Goal: Task Accomplishment & Management: Use online tool/utility

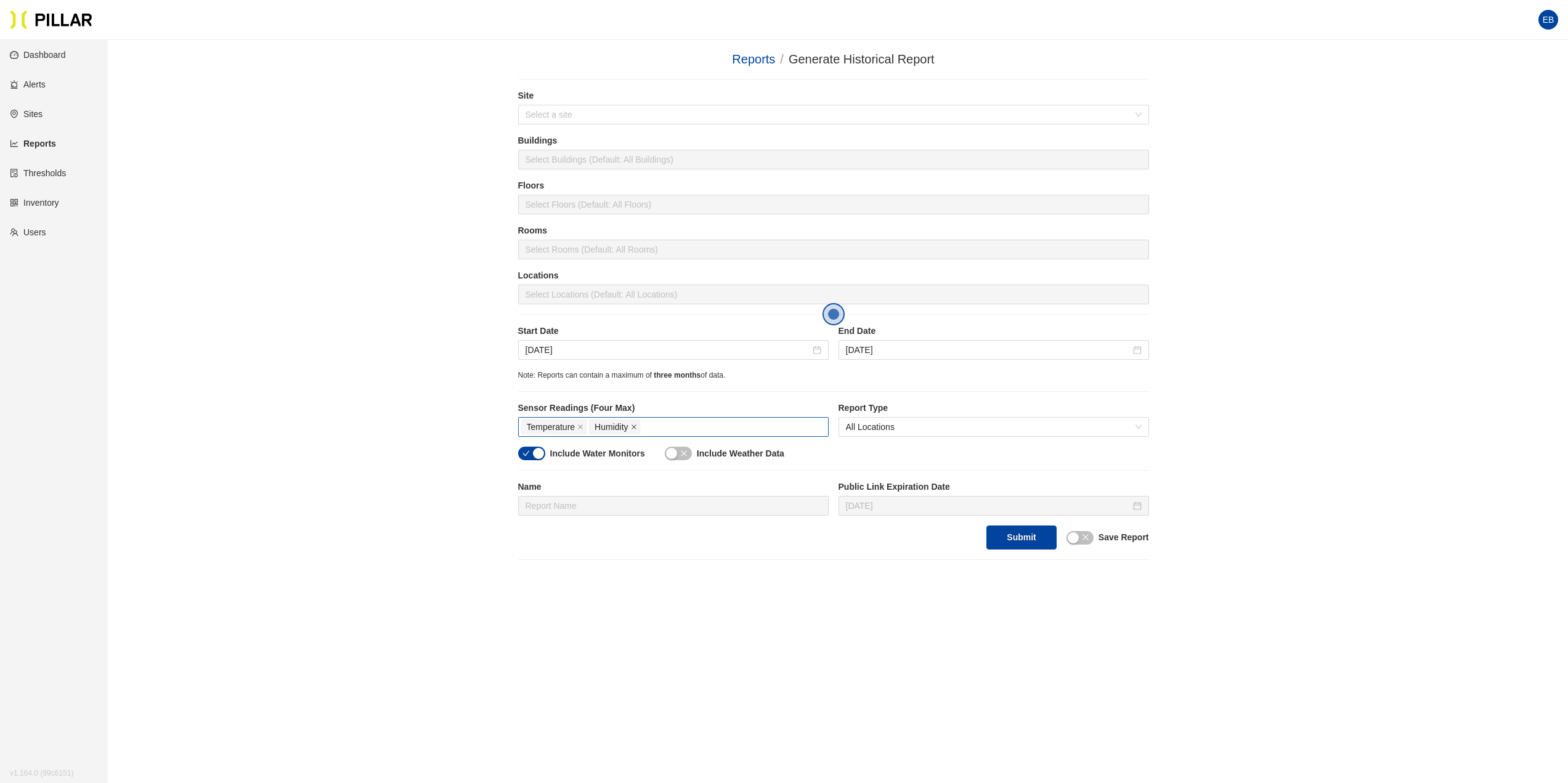
click at [631, 429] on icon "close" at bounding box center [634, 427] width 6 height 6
click at [753, 351] on input at bounding box center [668, 350] width 285 height 13
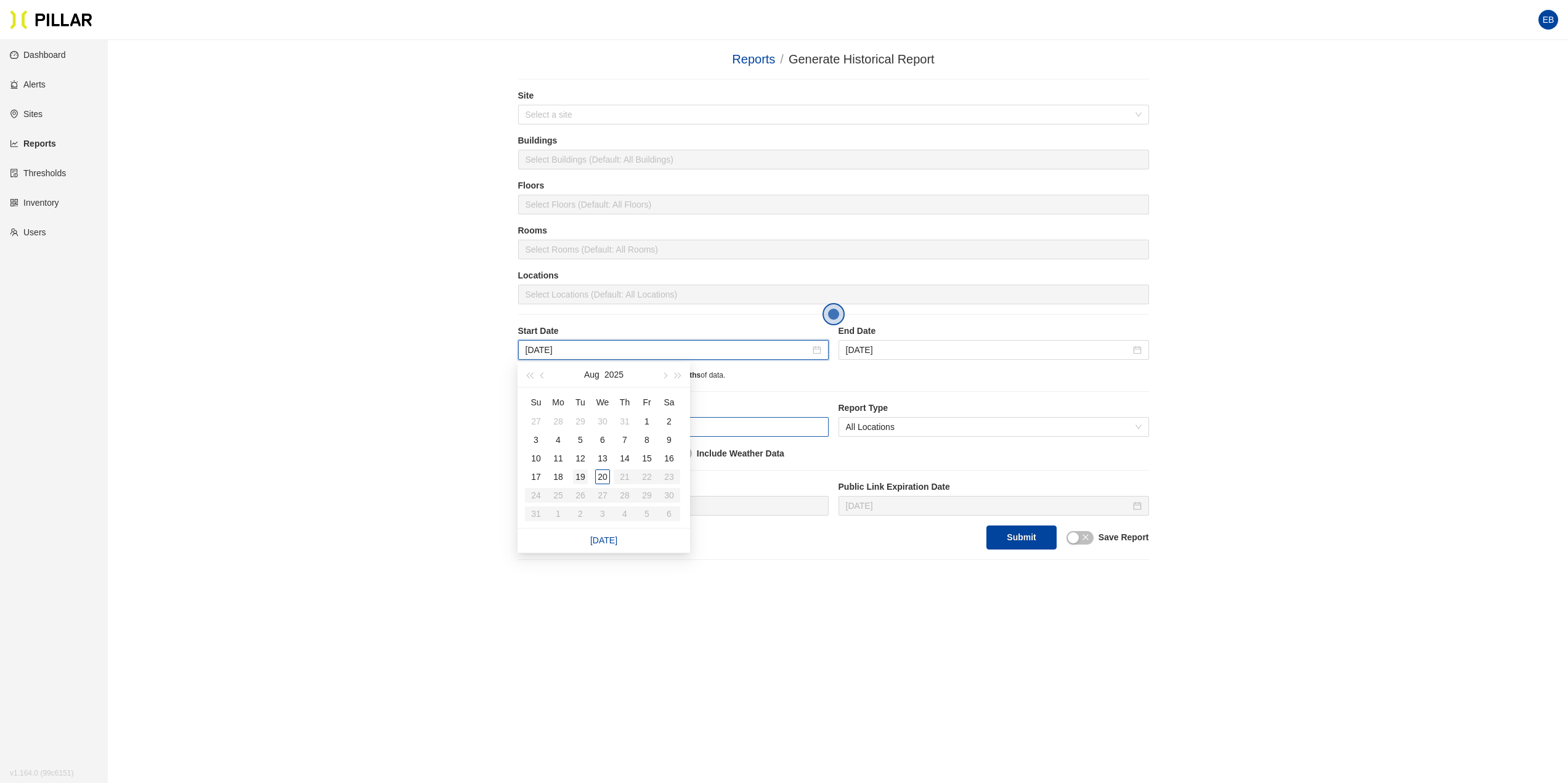
type input "[DATE]"
click at [585, 478] on div "19" at bounding box center [580, 477] width 15 height 15
click at [927, 353] on input "[DATE]" at bounding box center [988, 350] width 285 height 13
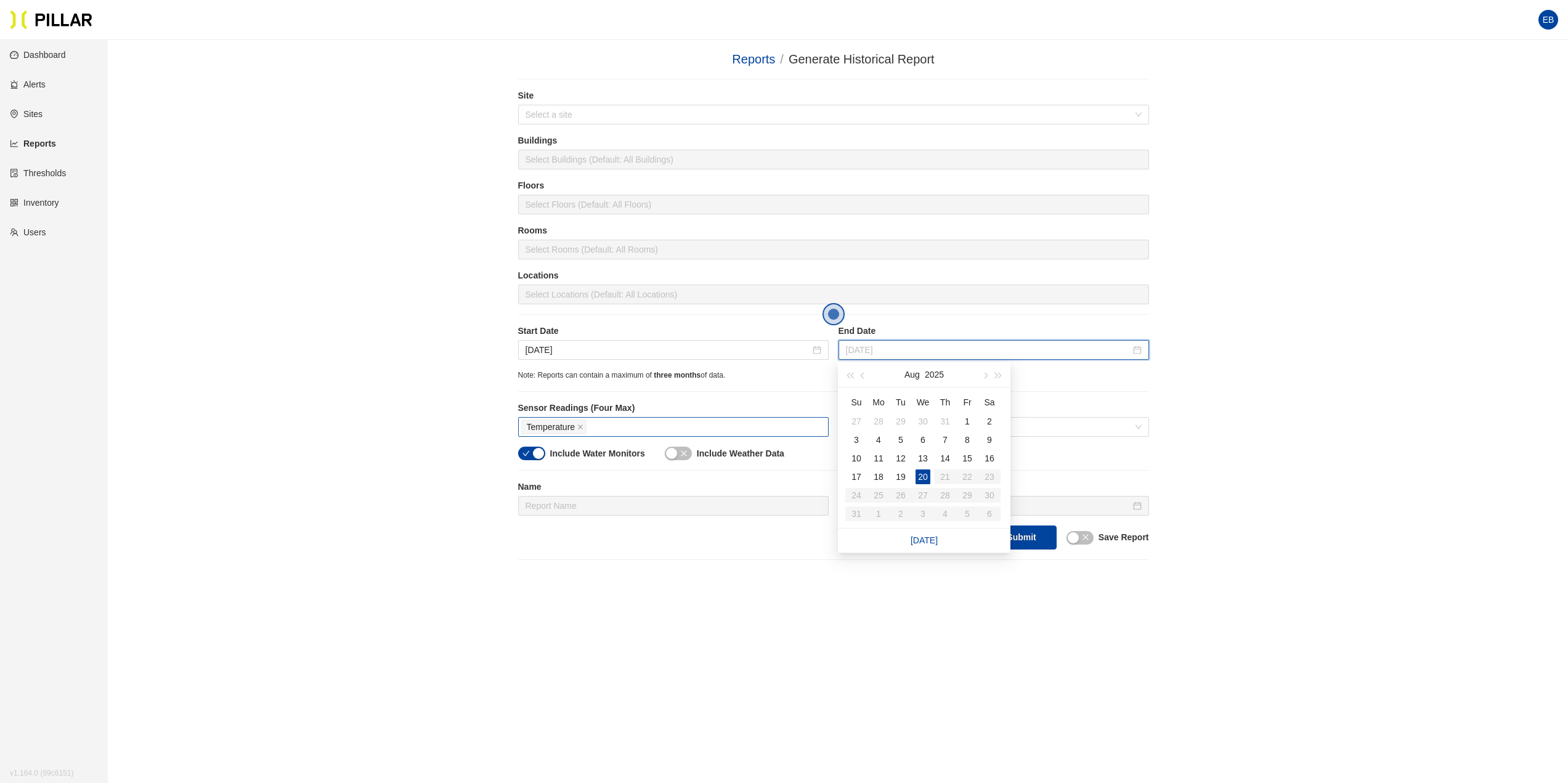
type input "[DATE]"
click at [924, 481] on div "20" at bounding box center [923, 477] width 15 height 15
click at [542, 452] on div "button" at bounding box center [538, 453] width 11 height 11
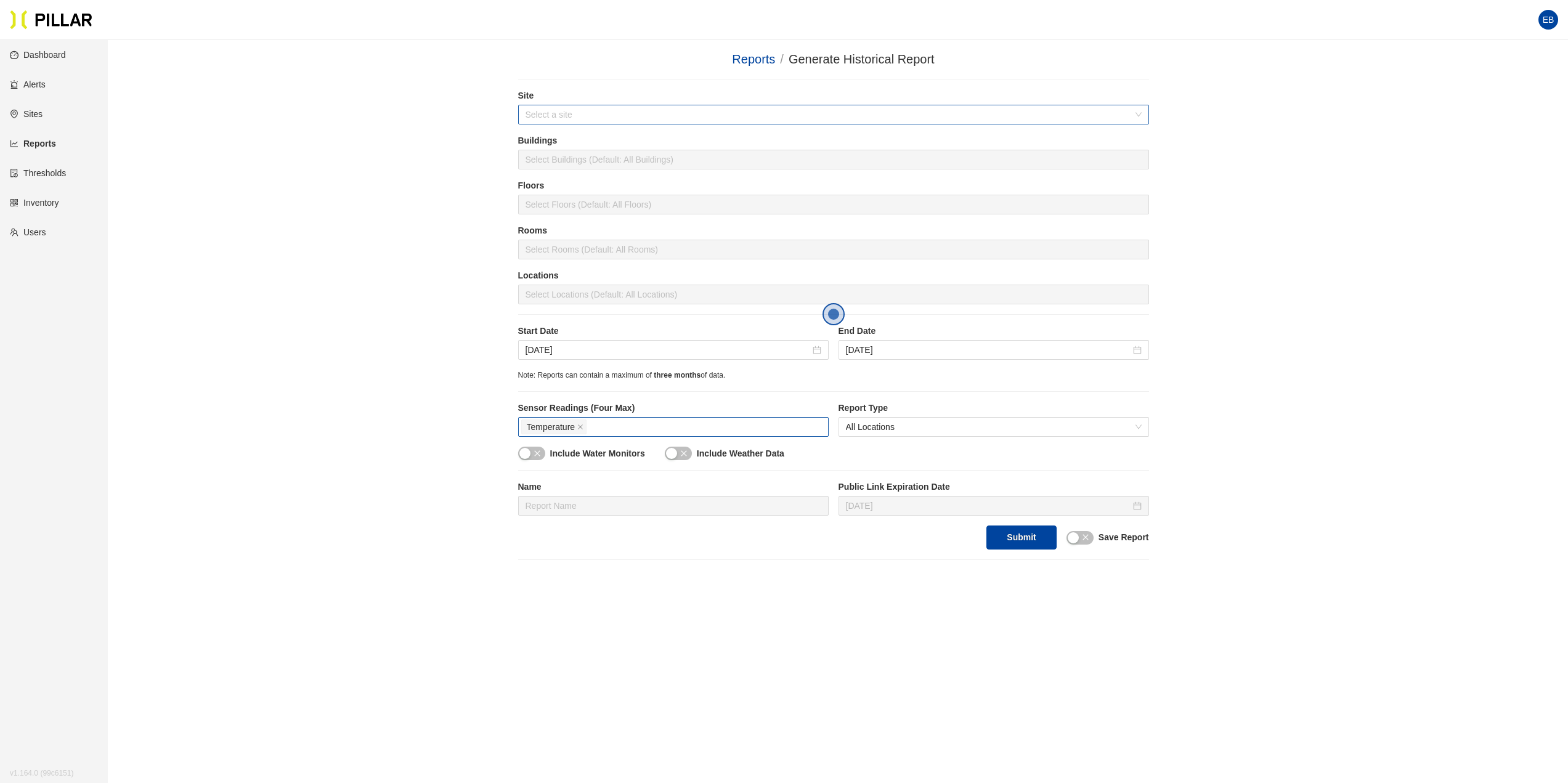
click at [597, 113] on input "search" at bounding box center [829, 114] width 608 height 18
click at [602, 135] on div "[PERSON_NAME] Brothers_BWH [GEOGRAPHIC_DATA]" at bounding box center [833, 139] width 616 height 13
click at [608, 163] on div at bounding box center [834, 159] width 625 height 17
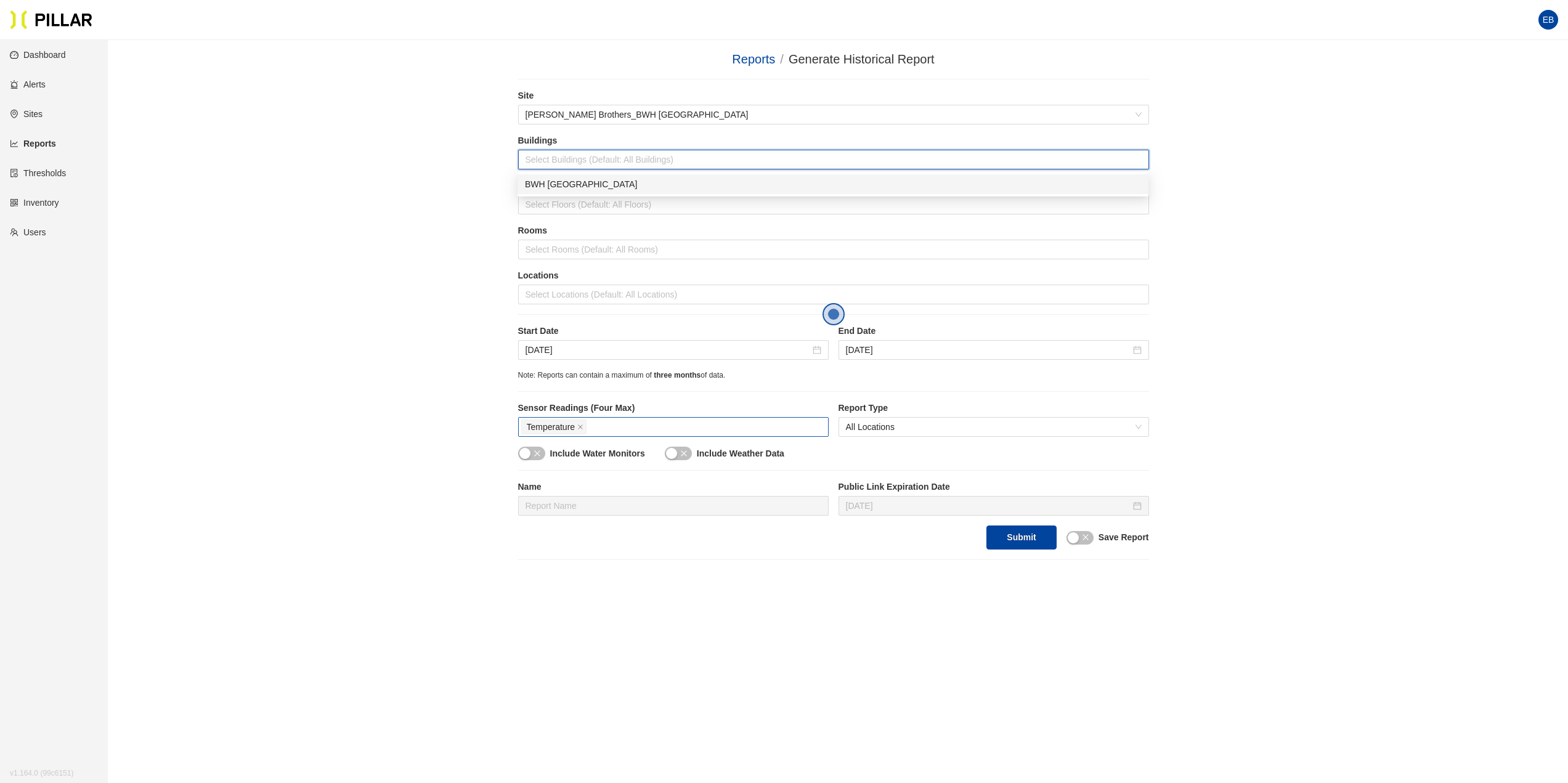
click at [611, 186] on div "BWH [GEOGRAPHIC_DATA]" at bounding box center [833, 184] width 616 height 13
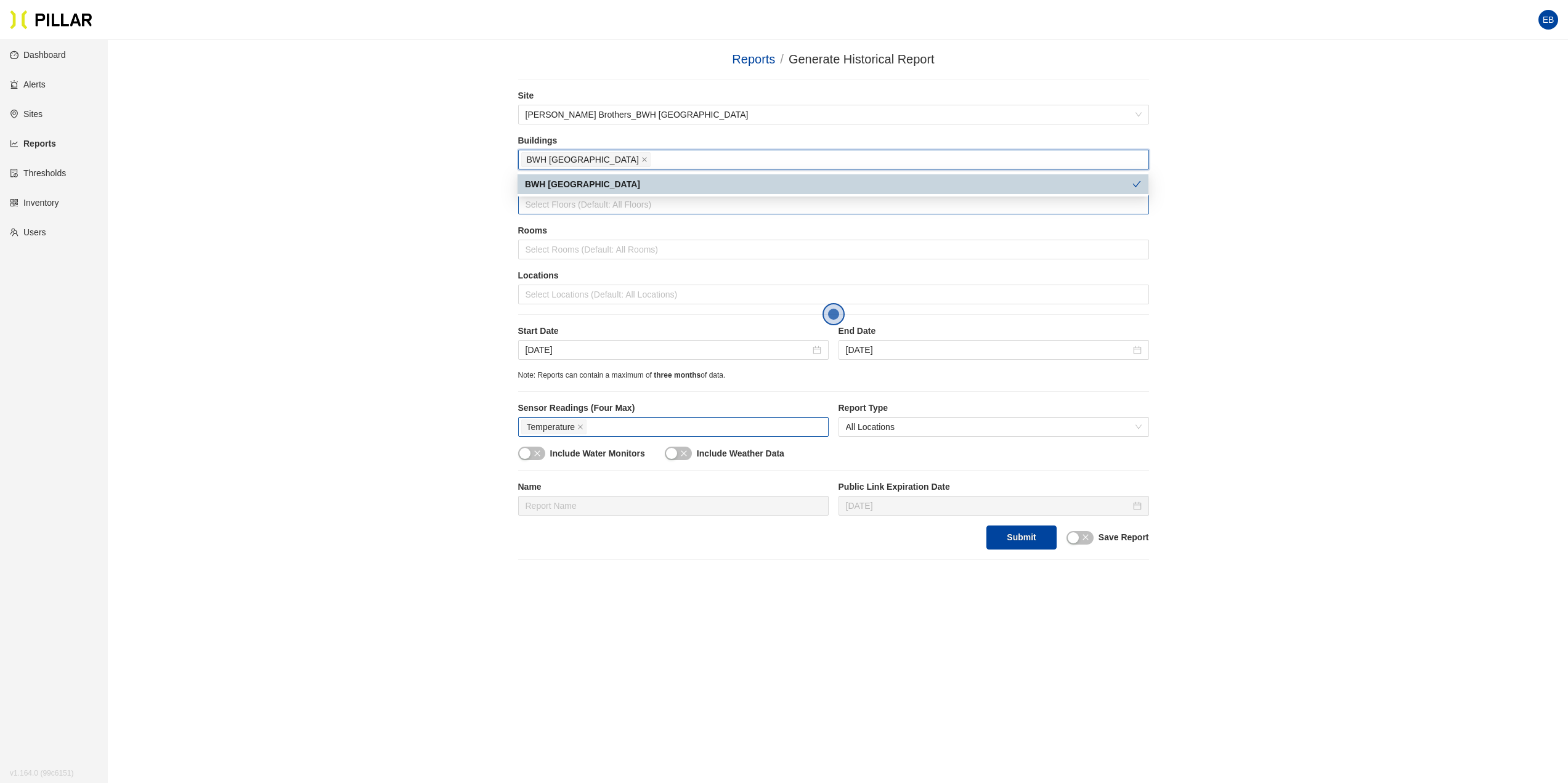
click at [612, 204] on div at bounding box center [834, 204] width 625 height 17
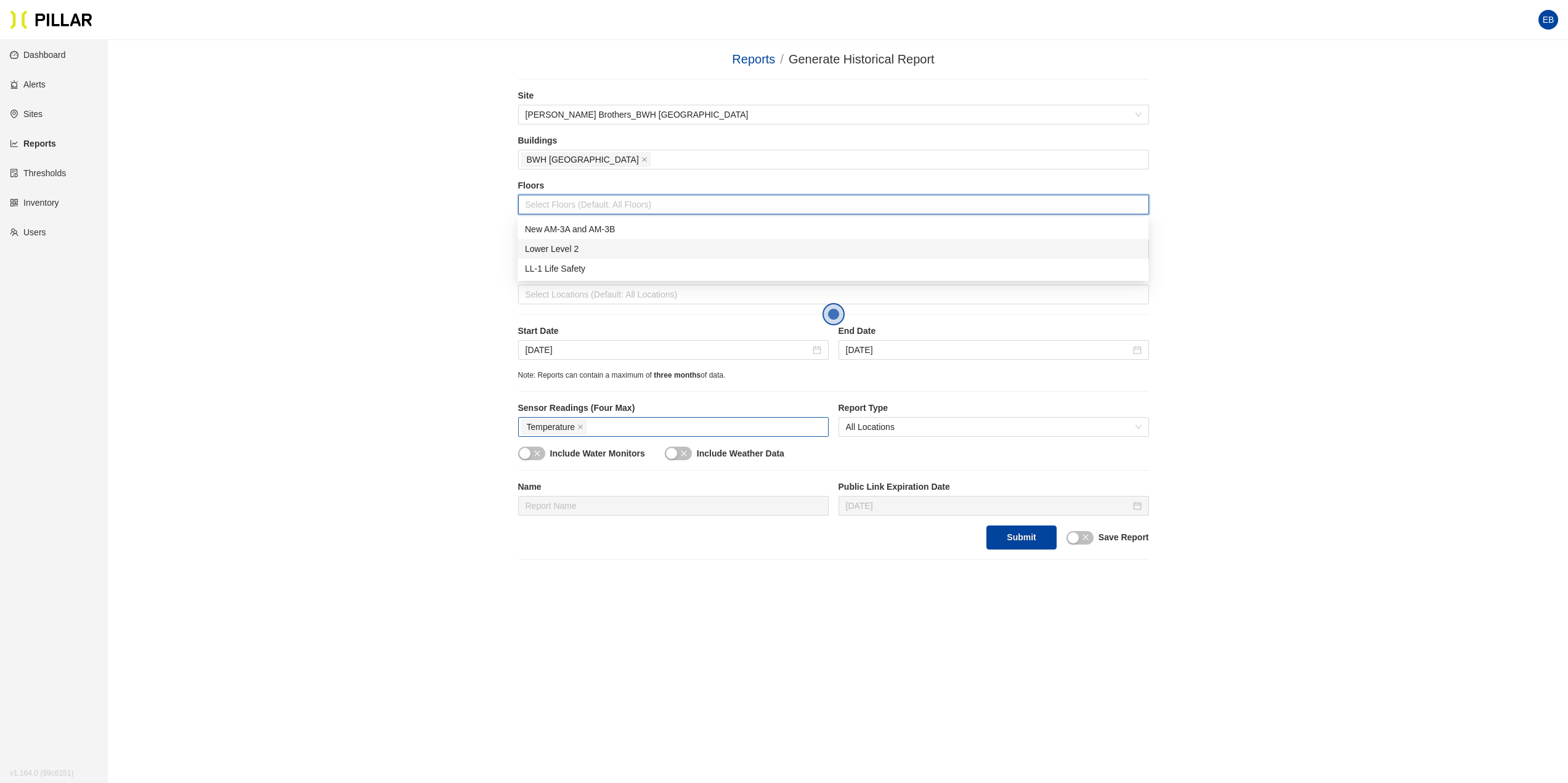
click at [594, 253] on div "Lower Level 2" at bounding box center [833, 249] width 616 height 13
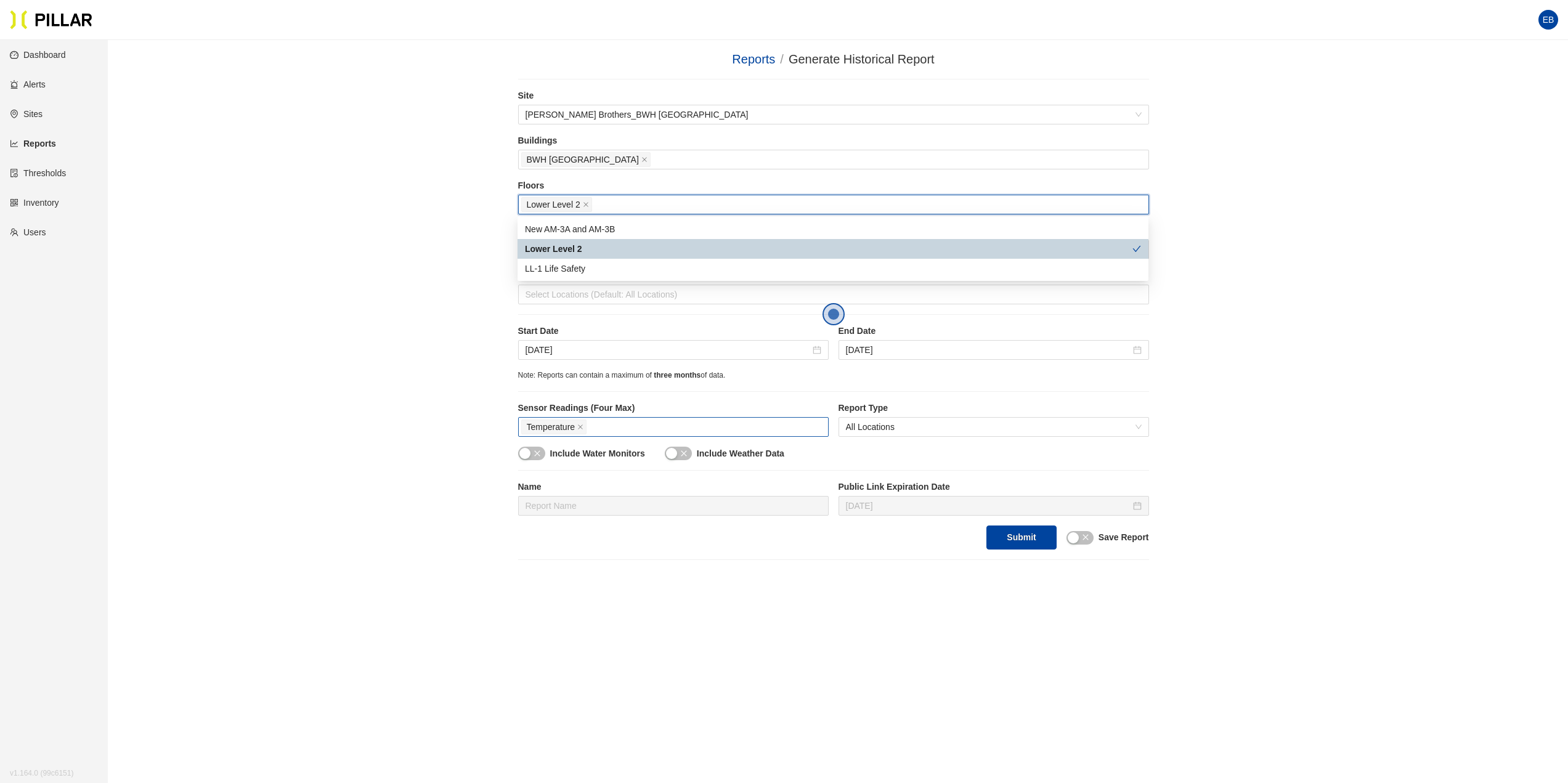
click at [527, 253] on div "Lower Level 2" at bounding box center [829, 249] width 608 height 13
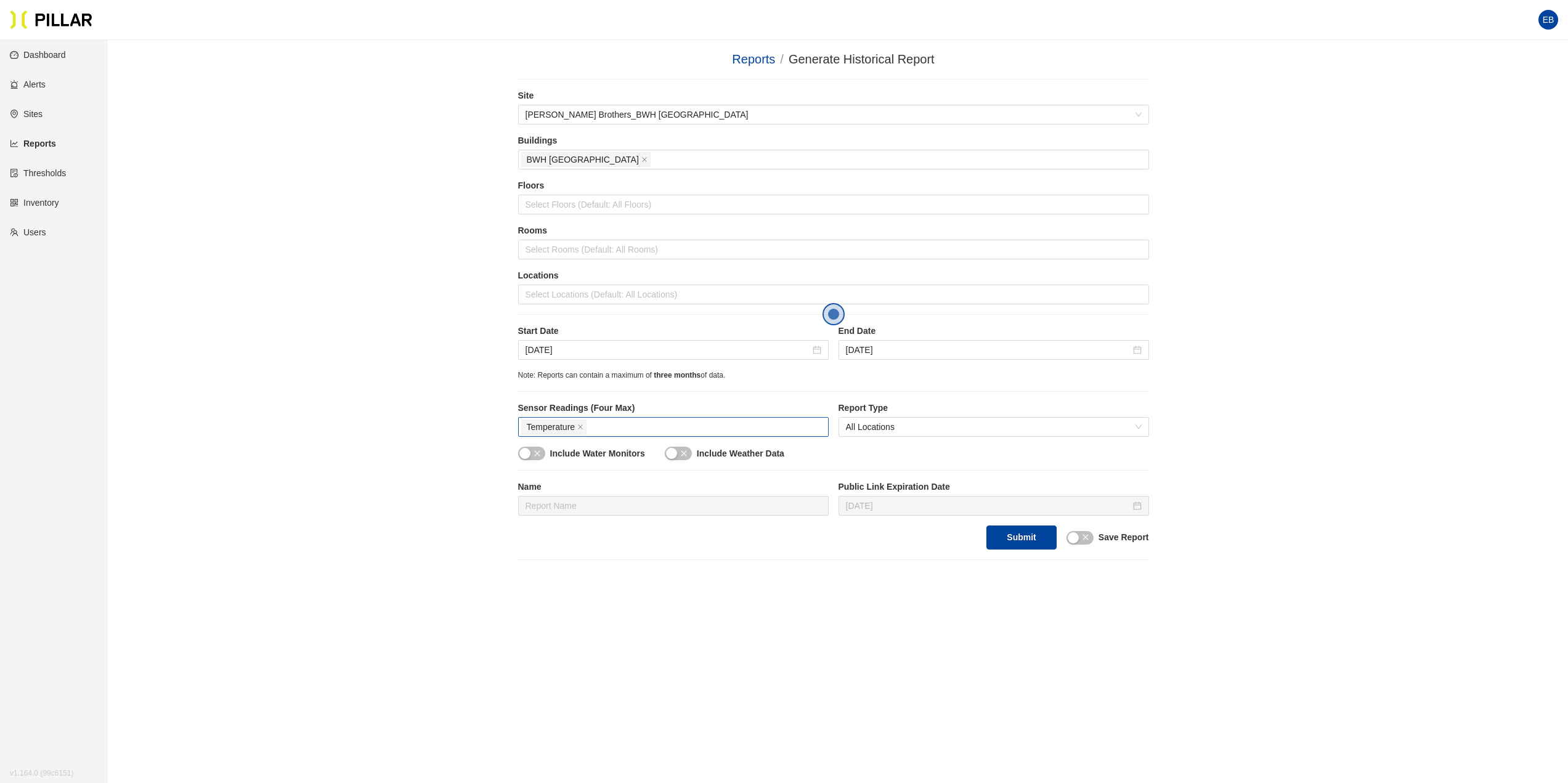
click at [456, 237] on div "Reports / Generate Historical Report / Site [PERSON_NAME] Brothers_BWH Boston B…" at bounding box center [833, 305] width 1391 height 510
click at [571, 211] on div at bounding box center [834, 204] width 625 height 17
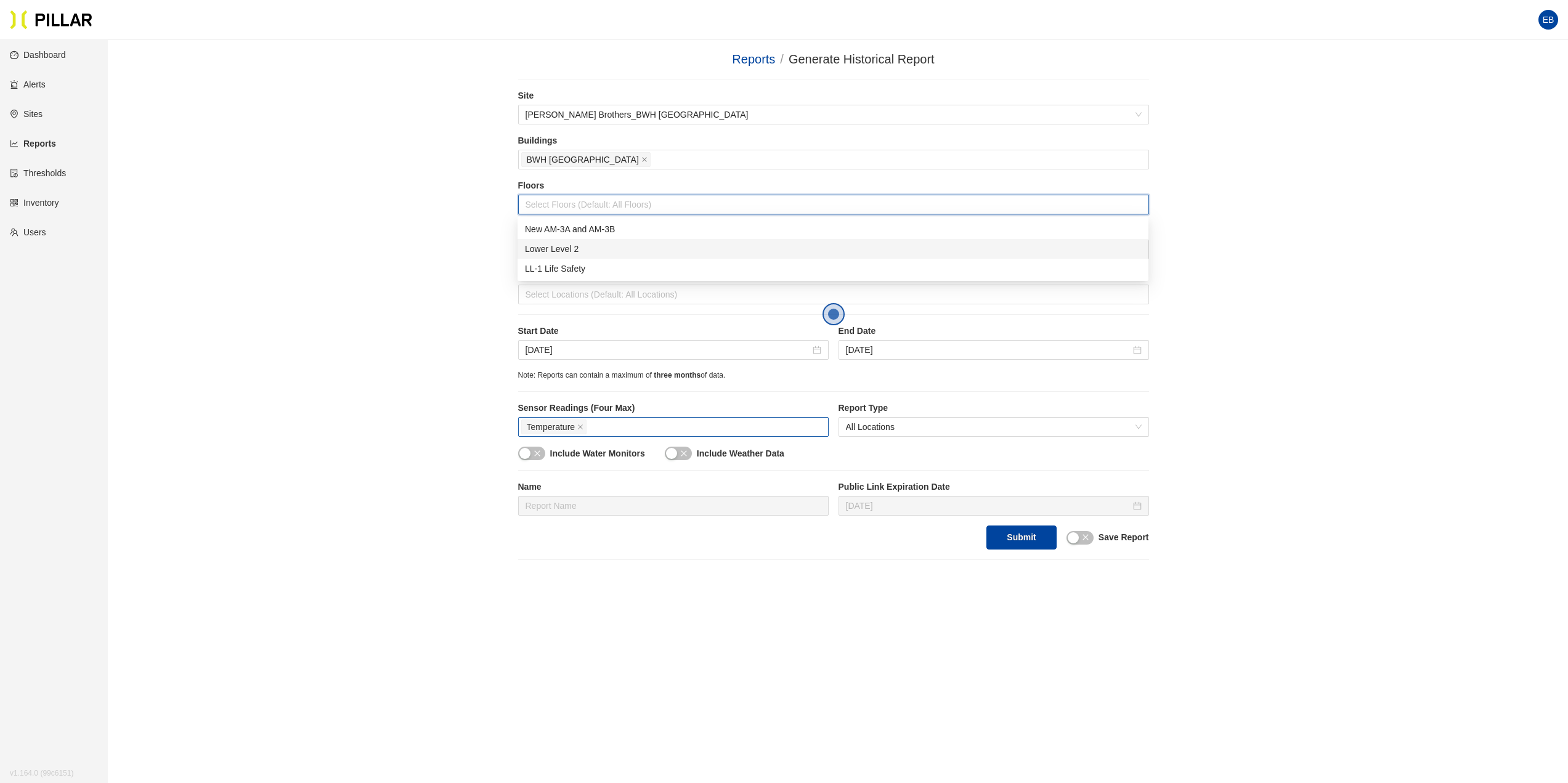
click at [579, 245] on div "Lower Level 2" at bounding box center [833, 249] width 616 height 13
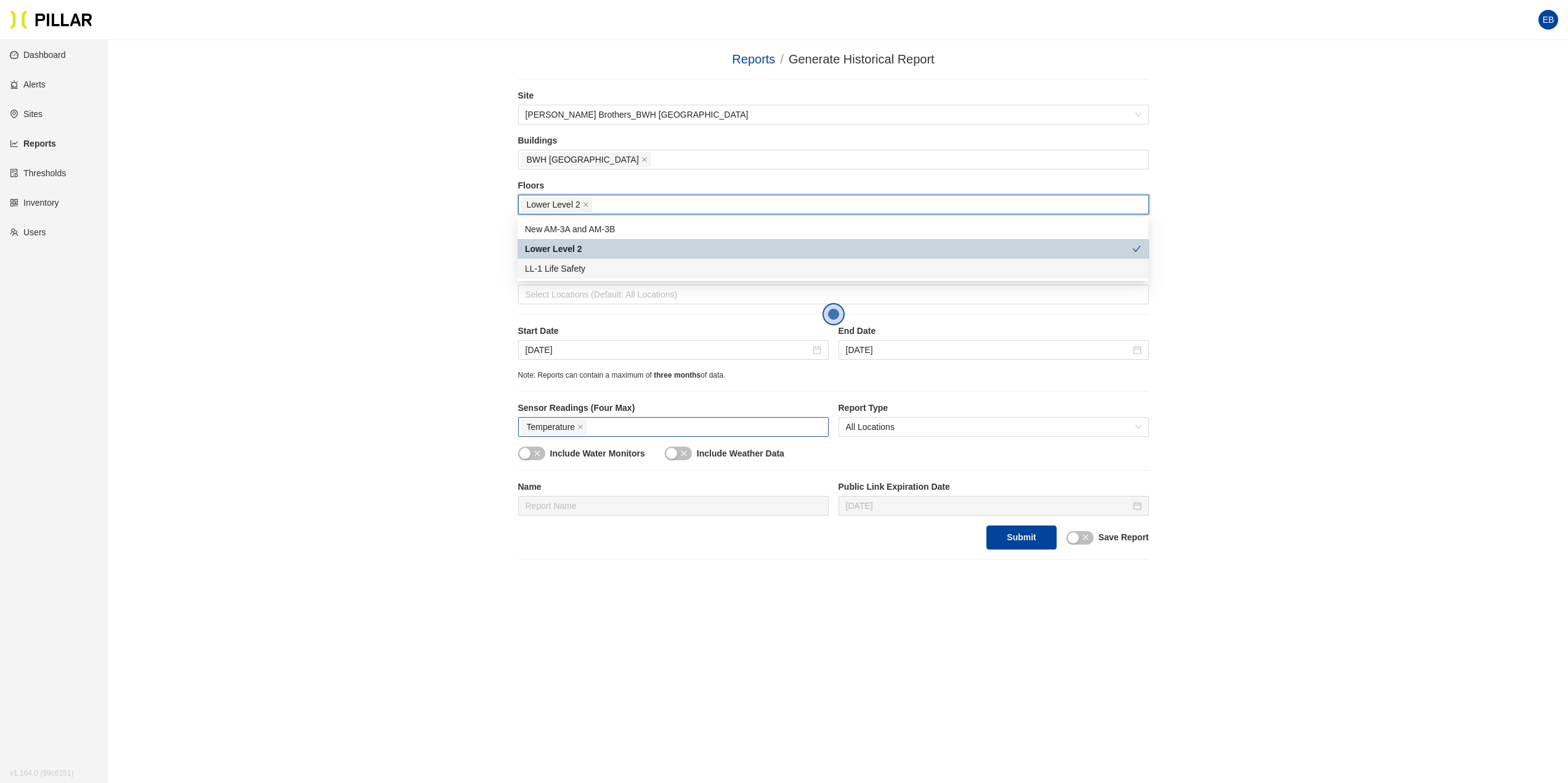
click at [447, 308] on div "Reports / Generate Historical Report / Site [PERSON_NAME] Brothers_BWH [GEOGRAP…" at bounding box center [833, 305] width 1391 height 510
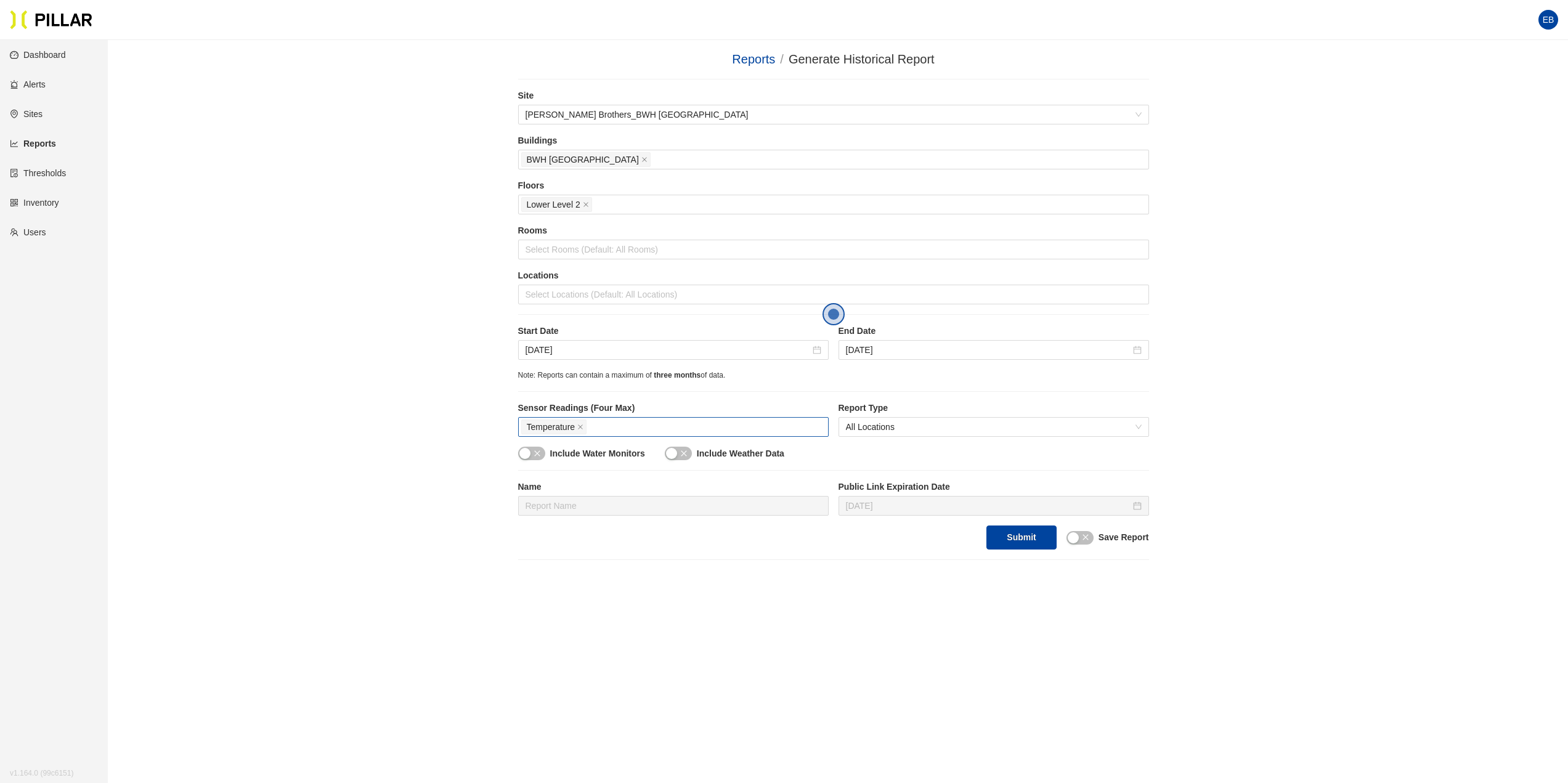
click at [597, 261] on div "Rooms Select Rooms (Default: All Rooms)" at bounding box center [834, 247] width 631 height 45
click at [602, 251] on div at bounding box center [834, 249] width 625 height 17
click at [406, 276] on div "Reports / Generate Historical Report / Site [PERSON_NAME] Brothers_BWH [GEOGRAP…" at bounding box center [833, 305] width 1391 height 510
click at [558, 296] on div at bounding box center [834, 294] width 625 height 17
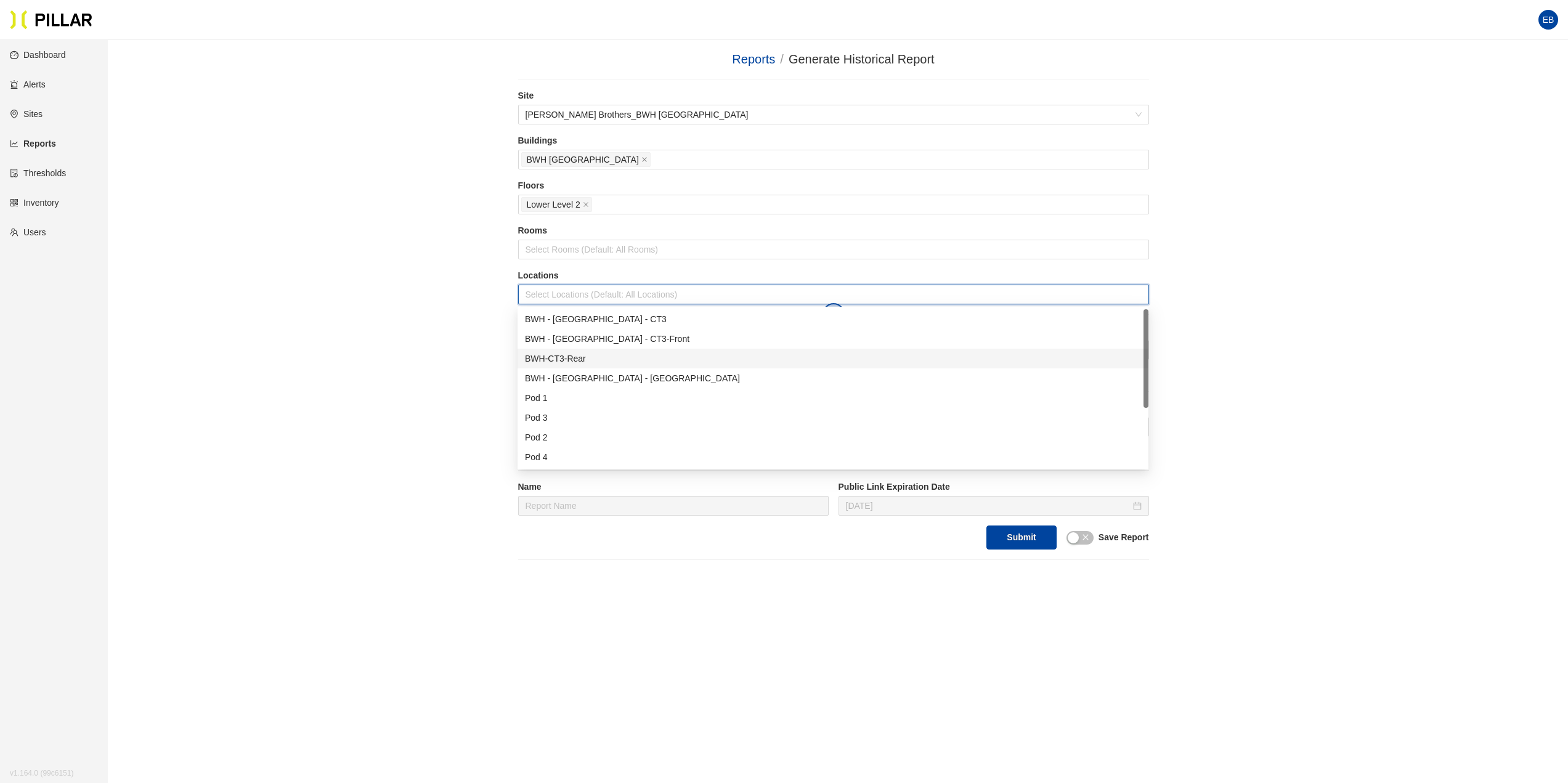
click at [566, 357] on div "BWH-CT3-Rear" at bounding box center [833, 359] width 616 height 13
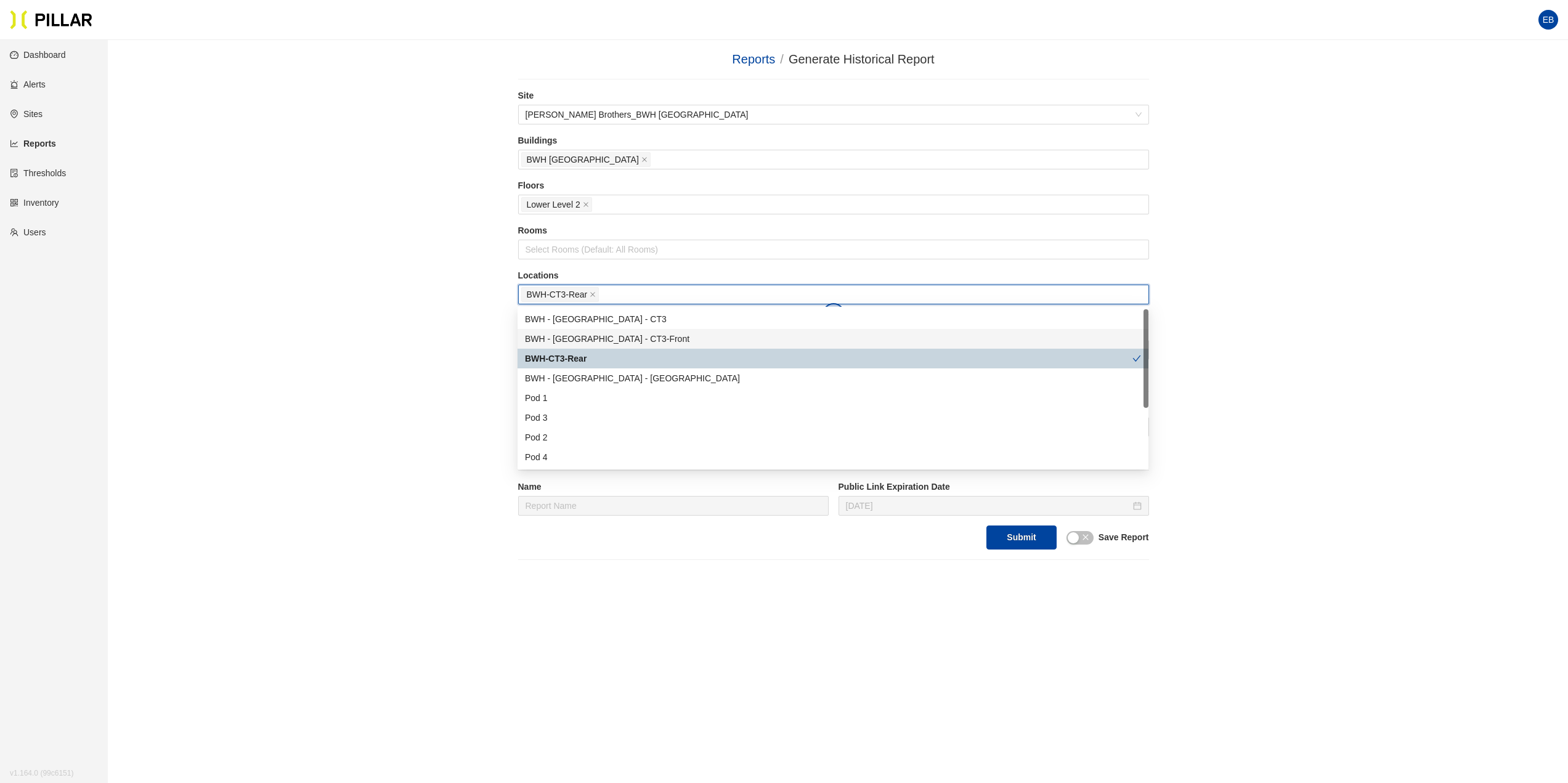
click at [588, 336] on div "BWH - [GEOGRAPHIC_DATA] - CT3-Front" at bounding box center [833, 339] width 616 height 13
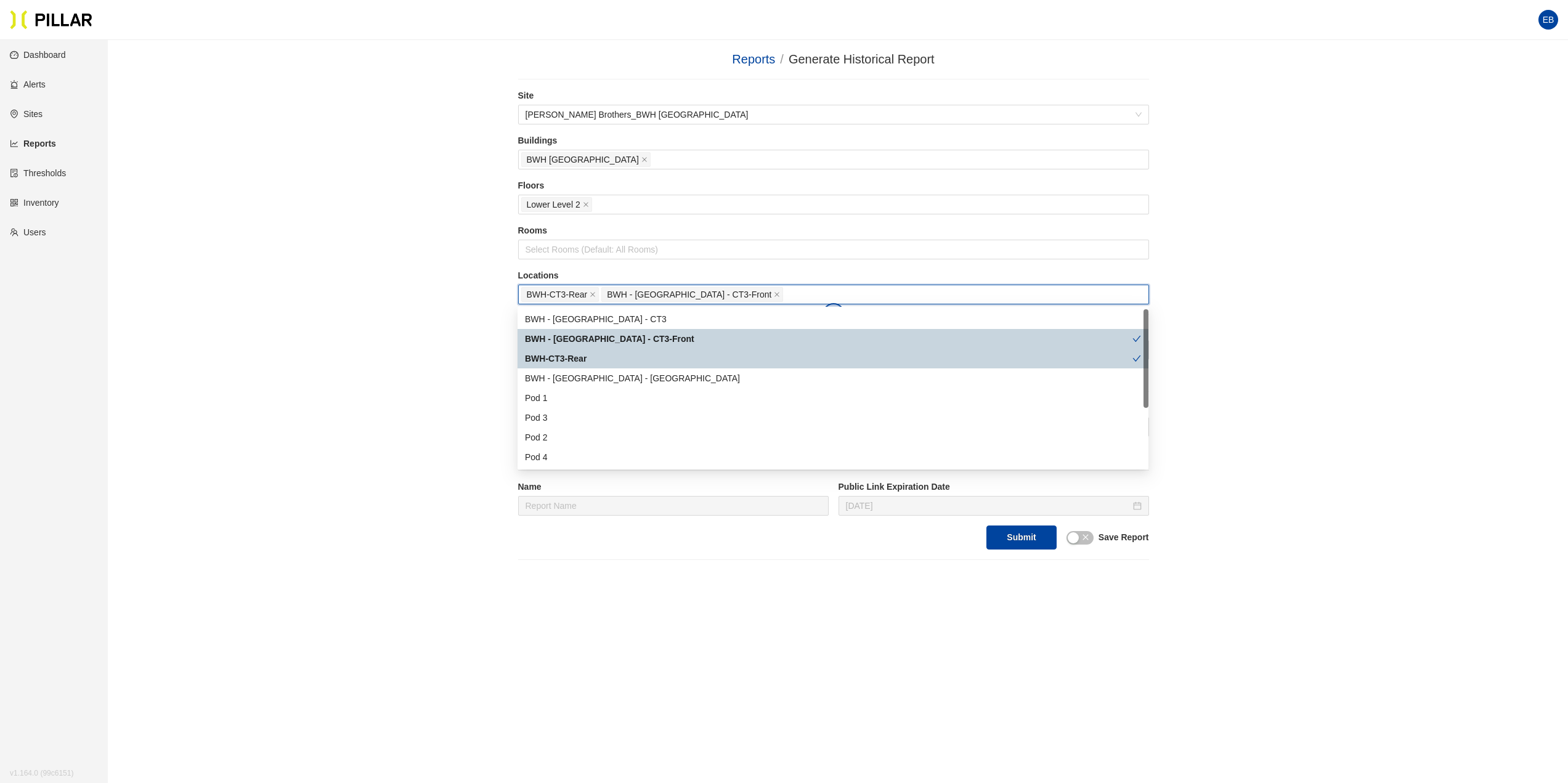
click at [272, 353] on div "Reports / Generate Historical Report / Site [PERSON_NAME] Brothers_BWH Boston B…" at bounding box center [833, 305] width 1391 height 510
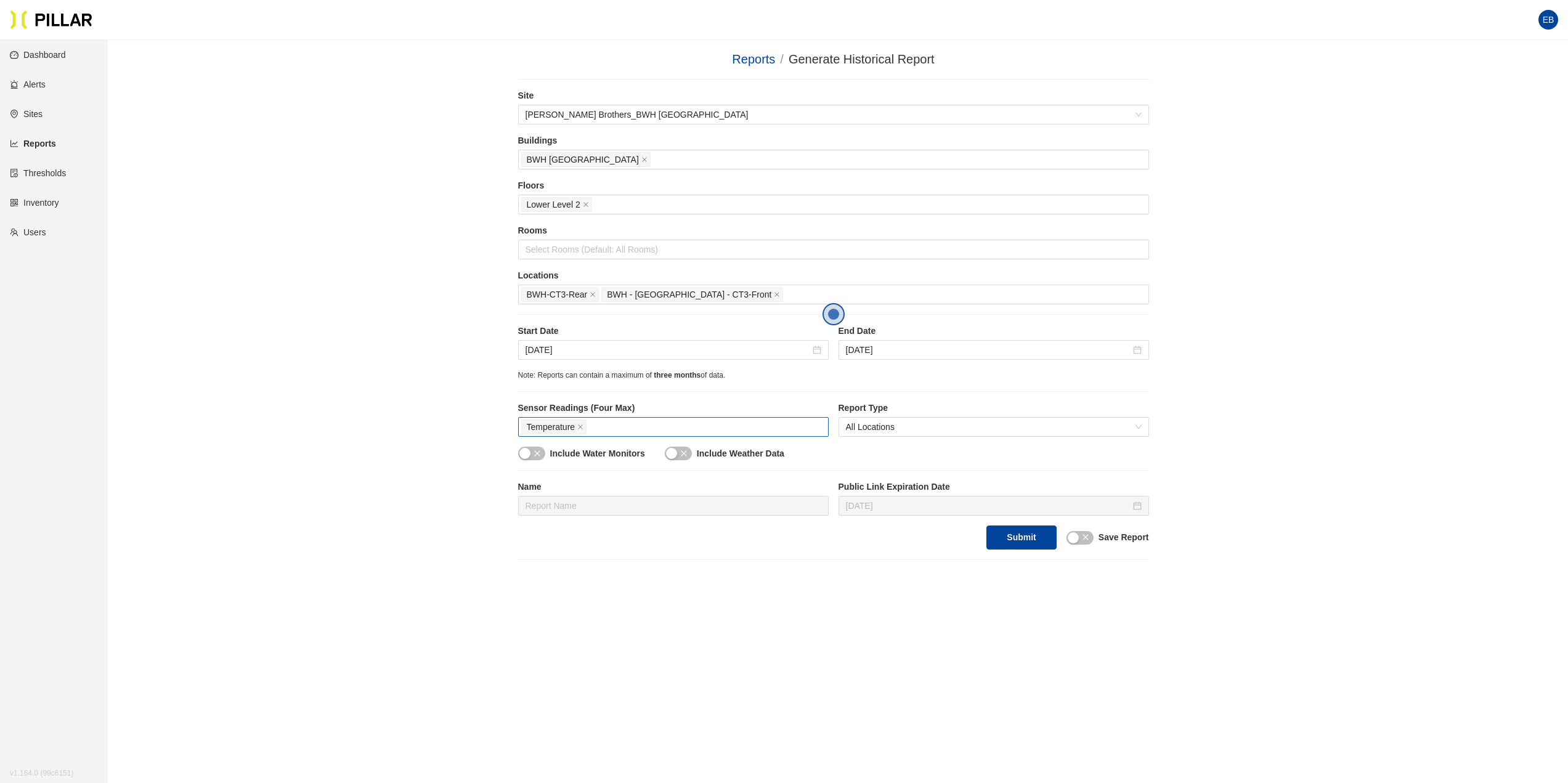
click at [270, 365] on div "Reports / Generate Historical Report / Site [PERSON_NAME] Brothers_BWH Boston B…" at bounding box center [833, 305] width 1391 height 510
click at [1035, 535] on button "Submit" at bounding box center [1022, 538] width 70 height 24
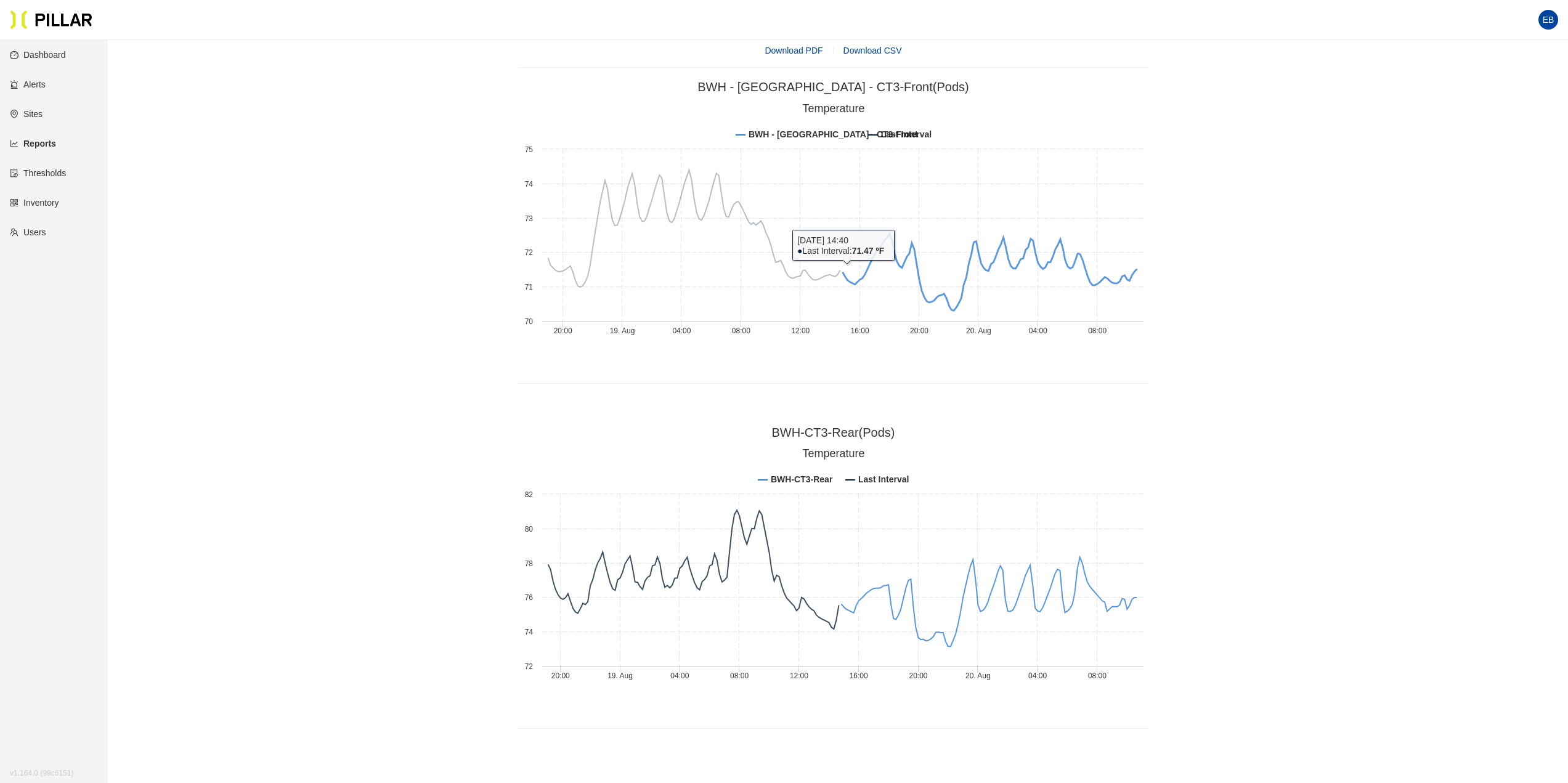
scroll to position [493, 0]
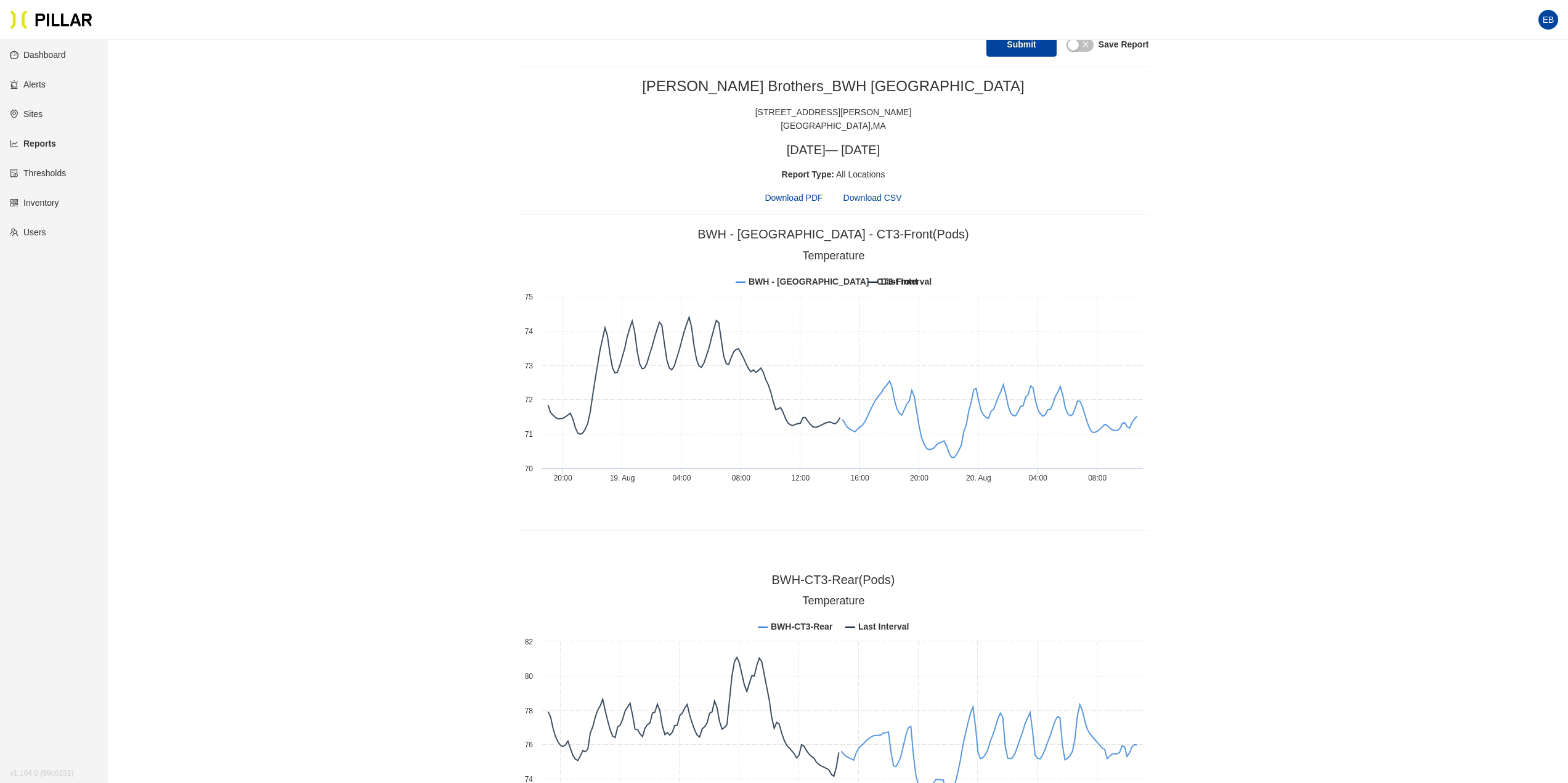
click at [806, 201] on span "Download PDF" at bounding box center [793, 197] width 58 height 13
click at [866, 198] on span "Download CSV" at bounding box center [872, 197] width 58 height 10
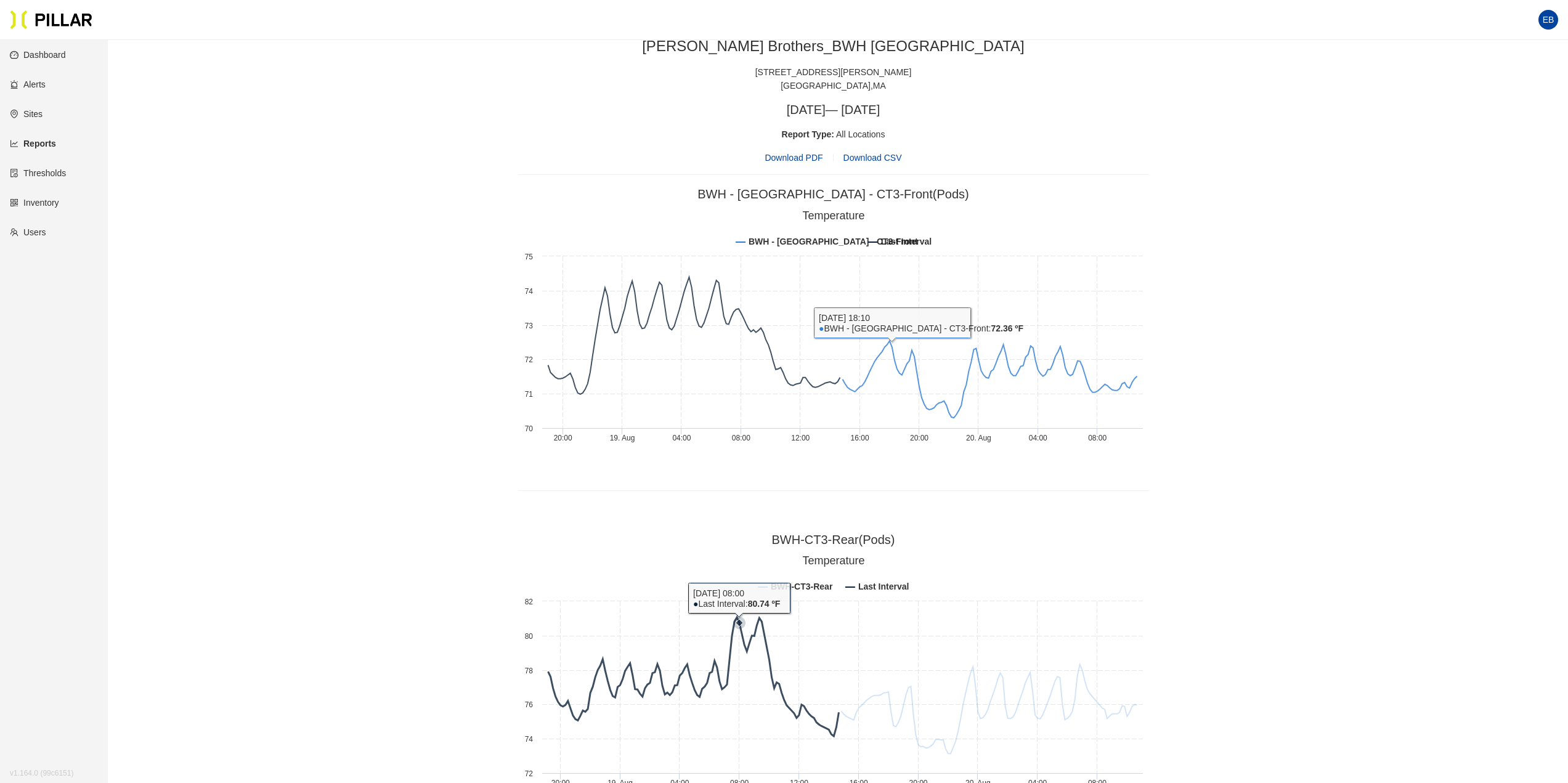
scroll to position [617, 0]
